Goal: Task Accomplishment & Management: Use online tool/utility

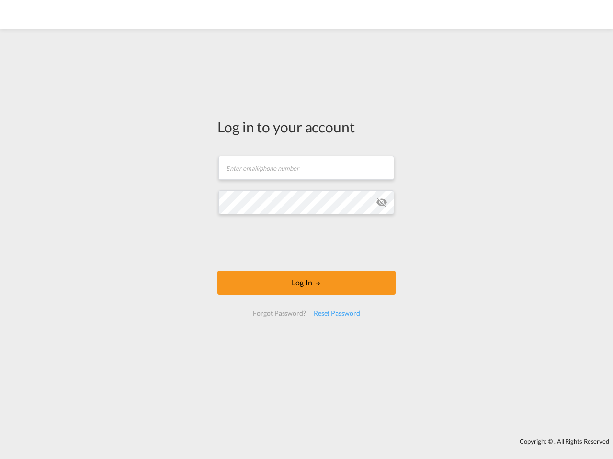
click at [381, 202] on md-icon "icon-eye-off" at bounding box center [381, 202] width 11 height 11
click at [306, 283] on button "Log In" at bounding box center [306, 283] width 178 height 24
click at [336, 313] on div "Reset Password" at bounding box center [337, 313] width 54 height 17
